Goal: Navigation & Orientation: Find specific page/section

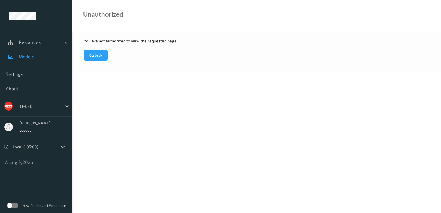
click at [33, 55] on span "Models" at bounding box center [43, 57] width 48 height 6
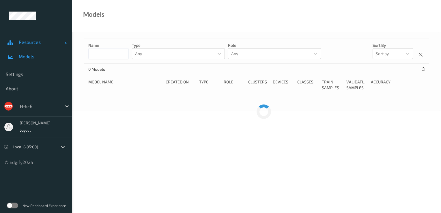
click at [38, 41] on span "Resources" at bounding box center [42, 42] width 46 height 6
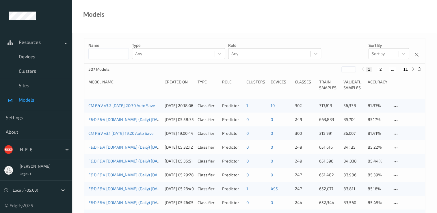
click at [406, 70] on button "11" at bounding box center [405, 69] width 8 height 5
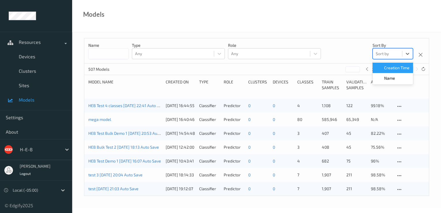
click at [402, 48] on div "Sort by" at bounding box center [392, 53] width 40 height 11
click at [392, 75] on span "Name" at bounding box center [389, 78] width 11 height 6
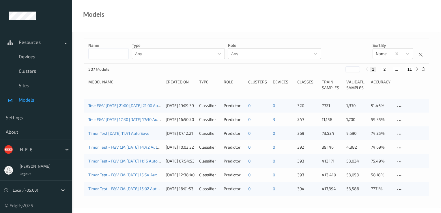
click at [409, 66] on div "1 2 ... 11" at bounding box center [392, 69] width 56 height 6
click at [410, 68] on button "11" at bounding box center [409, 69] width 8 height 5
type input "**"
click at [37, 57] on span "Devices" at bounding box center [43, 57] width 48 height 6
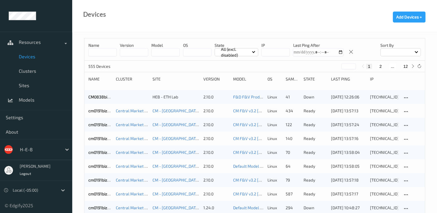
click at [416, 50] on span at bounding box center [415, 51] width 3 height 3
click at [400, 68] on p "Name" at bounding box center [400, 66] width 40 height 10
click at [405, 65] on button "12" at bounding box center [405, 66] width 8 height 5
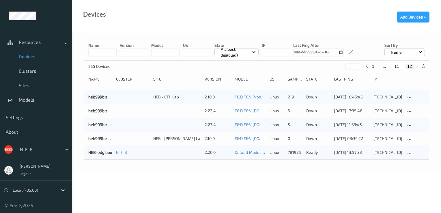
click at [396, 66] on button "11" at bounding box center [397, 66] width 8 height 5
type input "**"
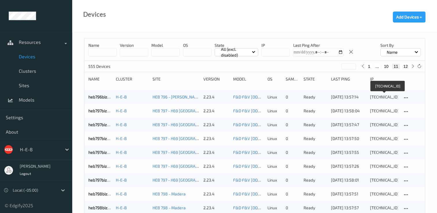
click at [375, 97] on div "[TECHNICAL_ID]" at bounding box center [384, 97] width 28 height 6
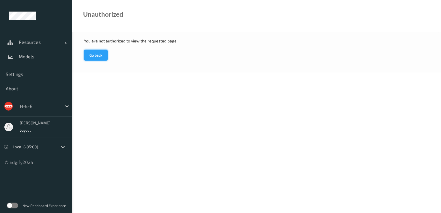
click at [94, 52] on button "Go back" at bounding box center [96, 55] width 24 height 11
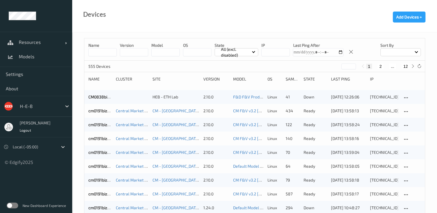
click at [405, 67] on button "12" at bounding box center [405, 66] width 8 height 5
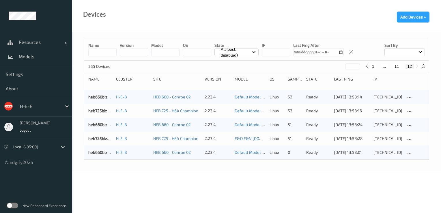
click at [413, 51] on div at bounding box center [404, 52] width 40 height 8
click at [407, 61] on p "Name" at bounding box center [405, 66] width 40 height 10
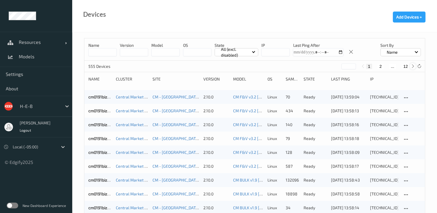
click at [409, 65] on div at bounding box center [412, 66] width 6 height 6
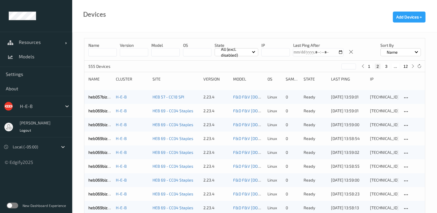
click at [407, 67] on button "12" at bounding box center [405, 66] width 8 height 5
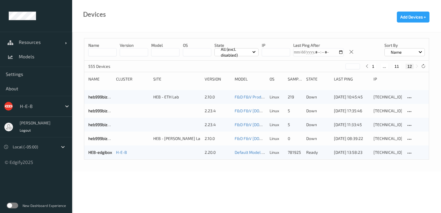
click at [397, 65] on button "11" at bounding box center [397, 66] width 8 height 5
type input "**"
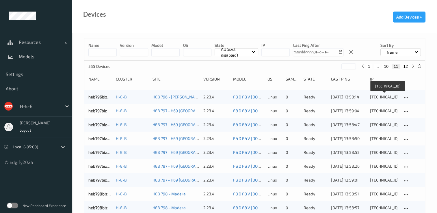
click at [383, 95] on div "[TECHNICAL_ID]" at bounding box center [384, 97] width 28 height 6
